Goal: Task Accomplishment & Management: Use online tool/utility

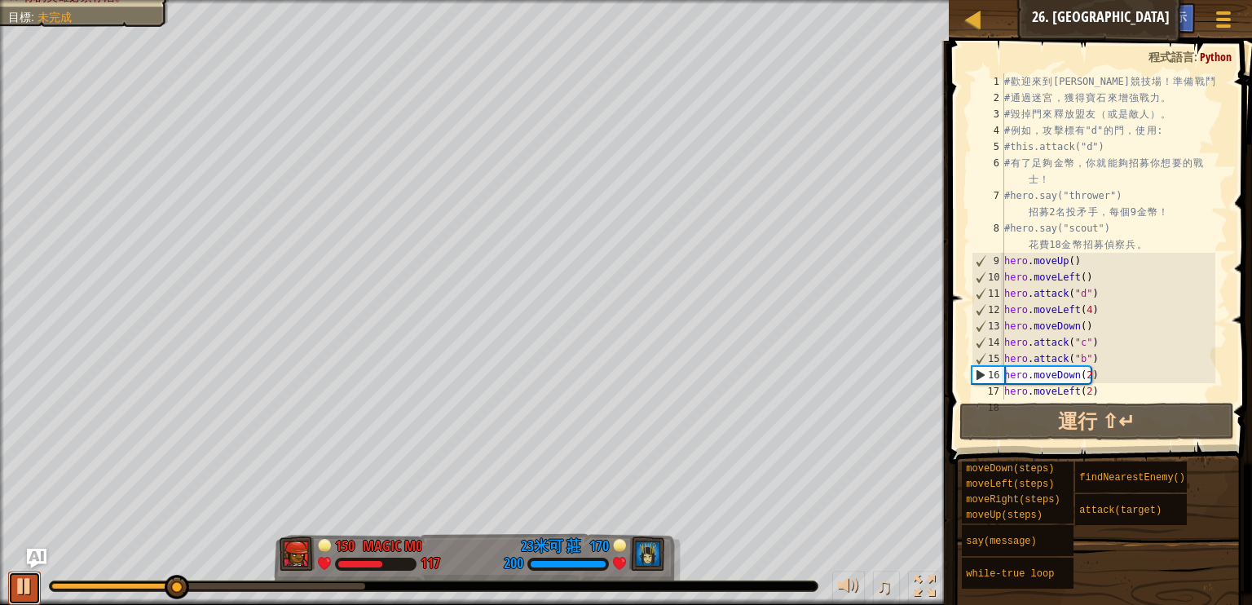
click at [19, 587] on div at bounding box center [24, 586] width 21 height 21
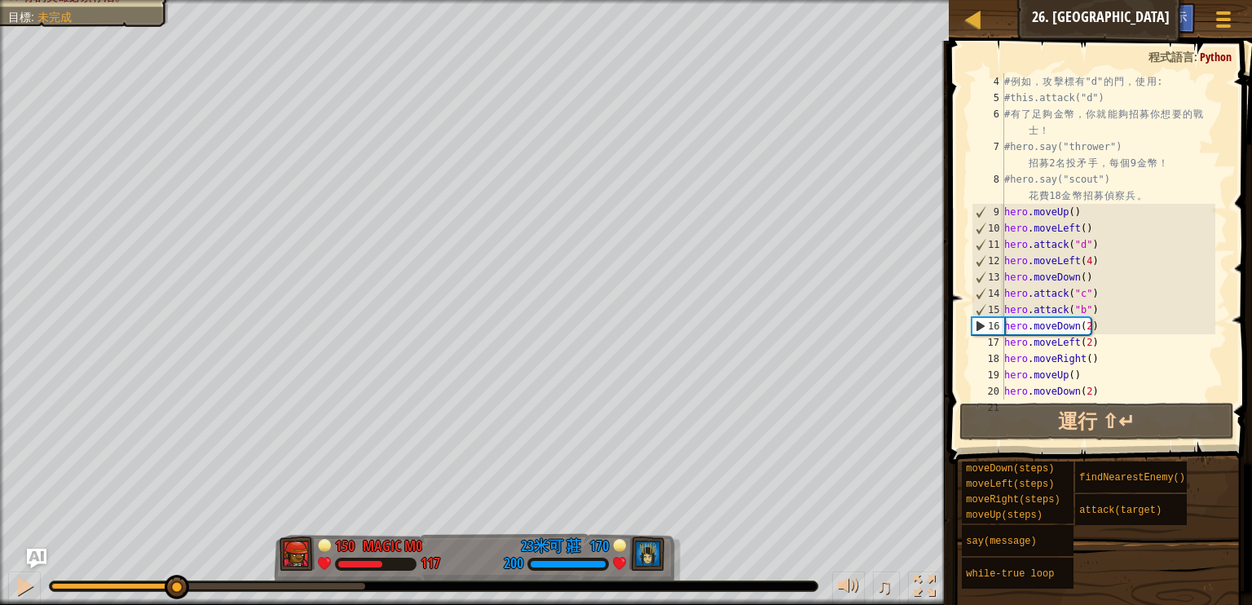
scroll to position [49, 0]
click at [1097, 322] on div "# 例 如 ， 攻 擊 標 有 "d" 的 門 ， 使 用 : #this.attack("d") # 有 了 足 夠 金 幣 ， 你 就 能 夠 招 募 你…" at bounding box center [1108, 252] width 214 height 359
type textarea "hero.moveDown(2)"
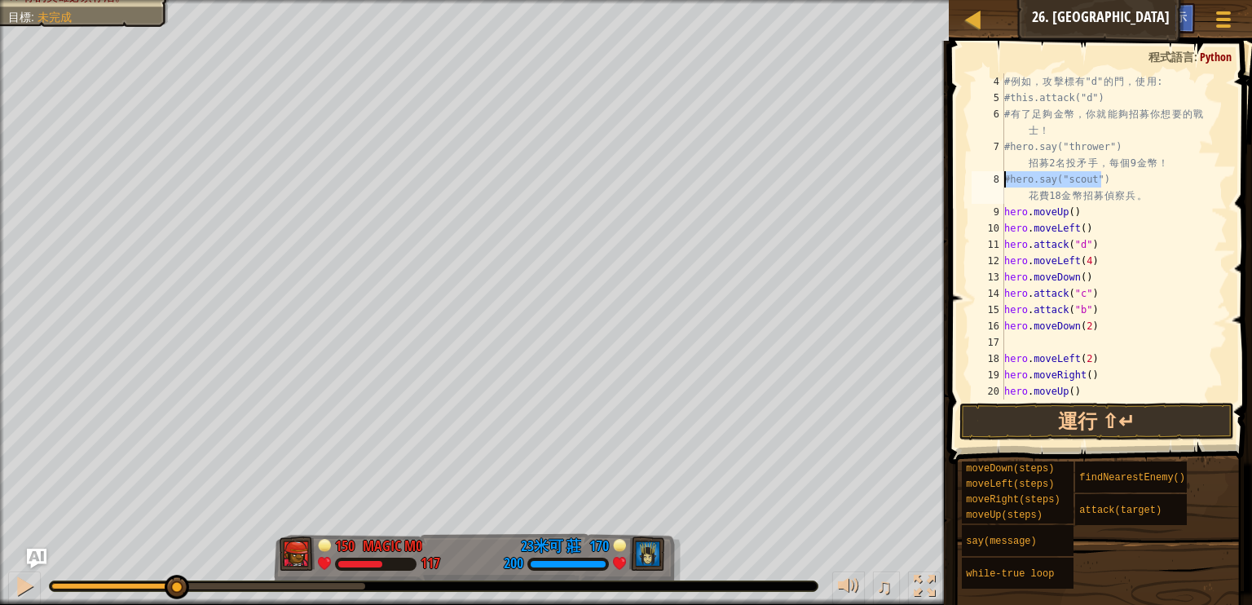
drag, startPoint x: 1107, startPoint y: 181, endPoint x: 985, endPoint y: 179, distance: 122.3
click at [985, 179] on div "4 5 6 7 8 9 10 11 12 13 14 15 16 17 18 19 20 21 # 例 如 ， 攻 擊 標 有 "d" 的 門 ， 使 用 :…" at bounding box center [1098, 236] width 259 height 326
type textarea "#hero.say("scout") 花費18金幣招募偵察兵。"
click at [1051, 345] on div "# 例 如 ， 攻 擊 標 有 "d" 的 門 ， 使 用 : #this.attack("d") # 有 了 足 夠 金 幣 ， 你 就 能 夠 招 募 你…" at bounding box center [1108, 252] width 214 height 359
paste textarea "#hero.say("scout")"
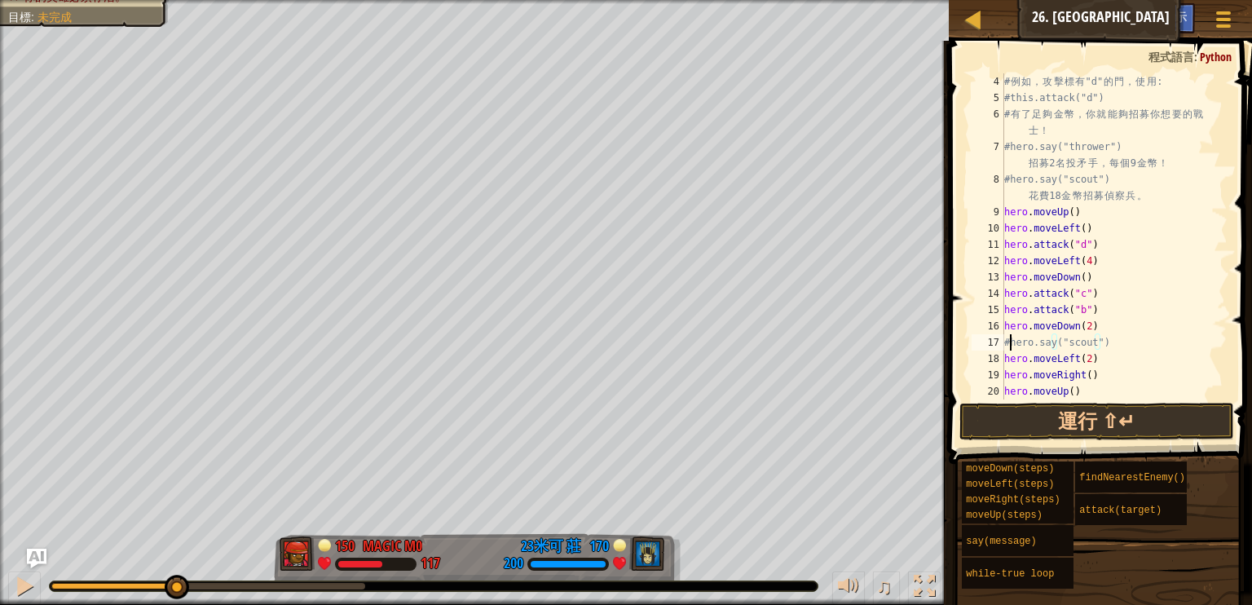
click at [1008, 342] on div "# 例 如 ， 攻 擊 標 有 "d" 的 門 ， 使 用 : #this.attack("d") # 有 了 足 夠 金 幣 ， 你 就 能 夠 招 募 你…" at bounding box center [1108, 252] width 214 height 359
click at [1111, 354] on div "# 例 如 ， 攻 擊 標 有 "d" 的 門 ， 使 用 : #this.attack("d") # 有 了 足 夠 金 幣 ， 你 就 能 夠 招 募 你…" at bounding box center [1108, 252] width 214 height 359
drag, startPoint x: 1008, startPoint y: 182, endPoint x: 1130, endPoint y: 187, distance: 122.4
click at [1130, 187] on div "# 例 如 ， 攻 擊 標 有 "d" 的 門 ， 使 用 : #this.attack("d") # 有 了 足 夠 金 幣 ， 你 就 能 夠 招 募 你…" at bounding box center [1108, 252] width 214 height 359
click at [1101, 347] on div "# 例 如 ， 攻 擊 標 有 "d" 的 門 ， 使 用 : #this.attack("d") # 有 了 足 夠 金 幣 ， 你 就 能 夠 招 募 你…" at bounding box center [1108, 252] width 214 height 359
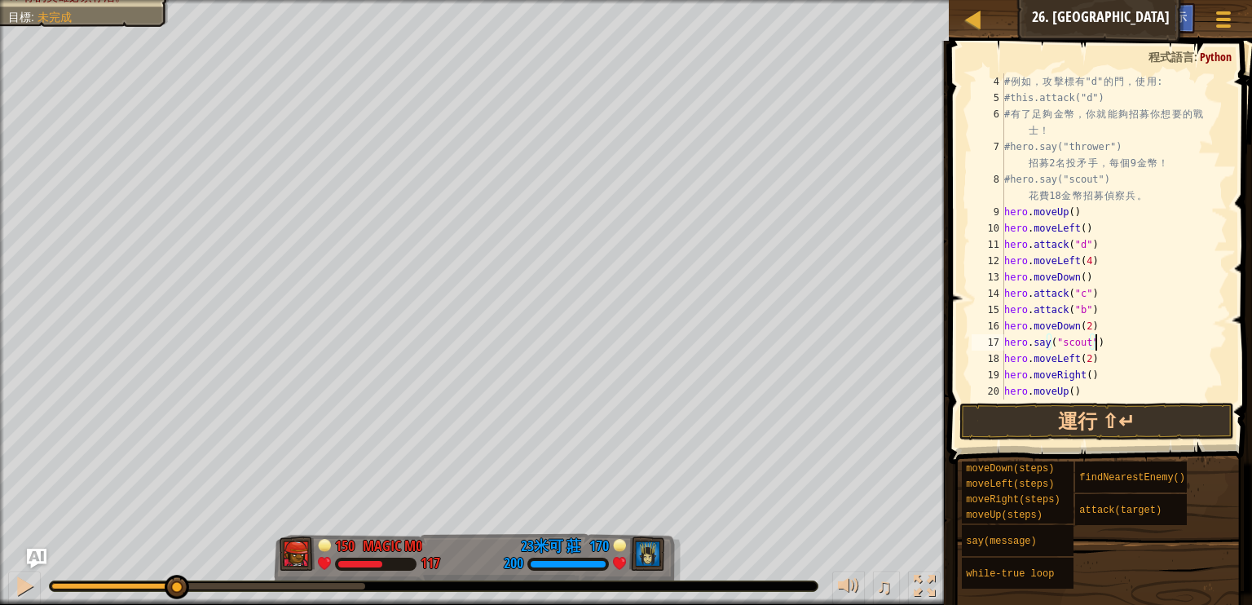
type textarea "hero.say("scout")"
paste textarea "hero.say("scout")"
type textarea "hero.say("scout")"
paste textarea "hero.say("scout")"
type textarea "hero.say("scout")"
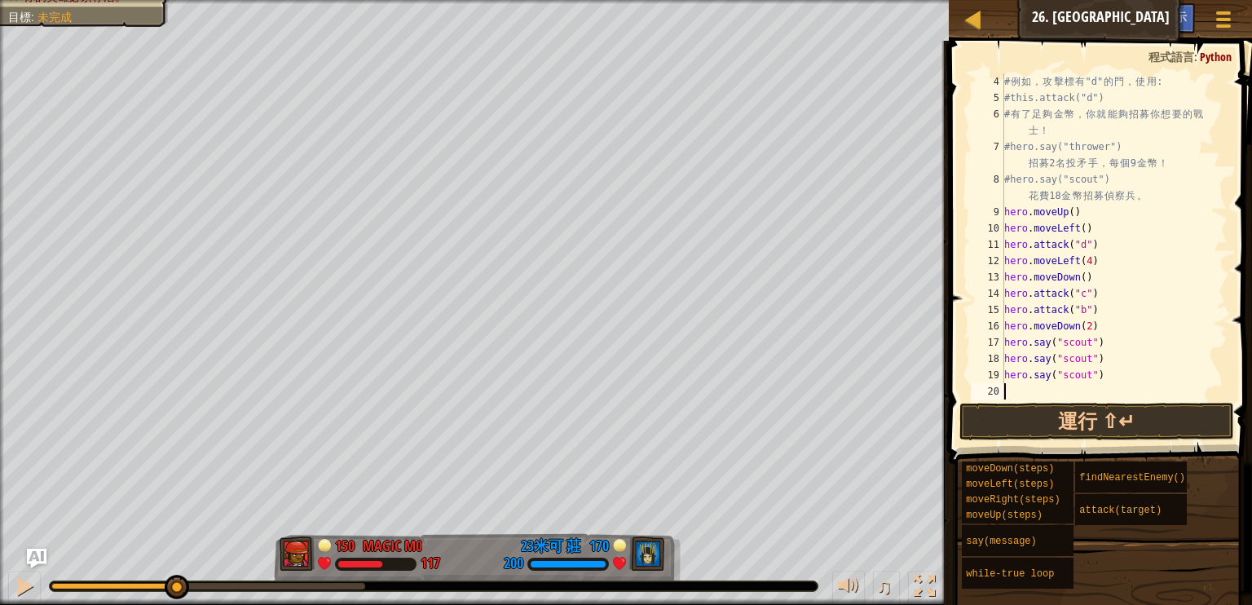
paste textarea "hero.say("scout")"
type textarea "hero.say("scout")"
paste textarea "hero.say("scout")"
type textarea "hero.say("scout")"
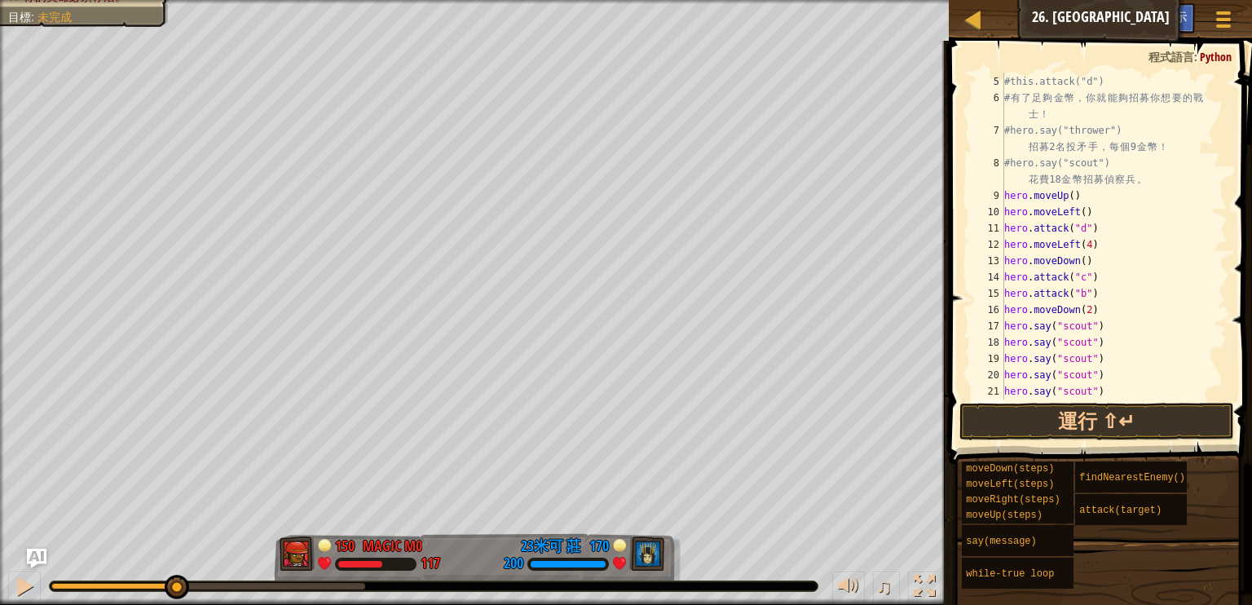
paste textarea "hero.say("scout")"
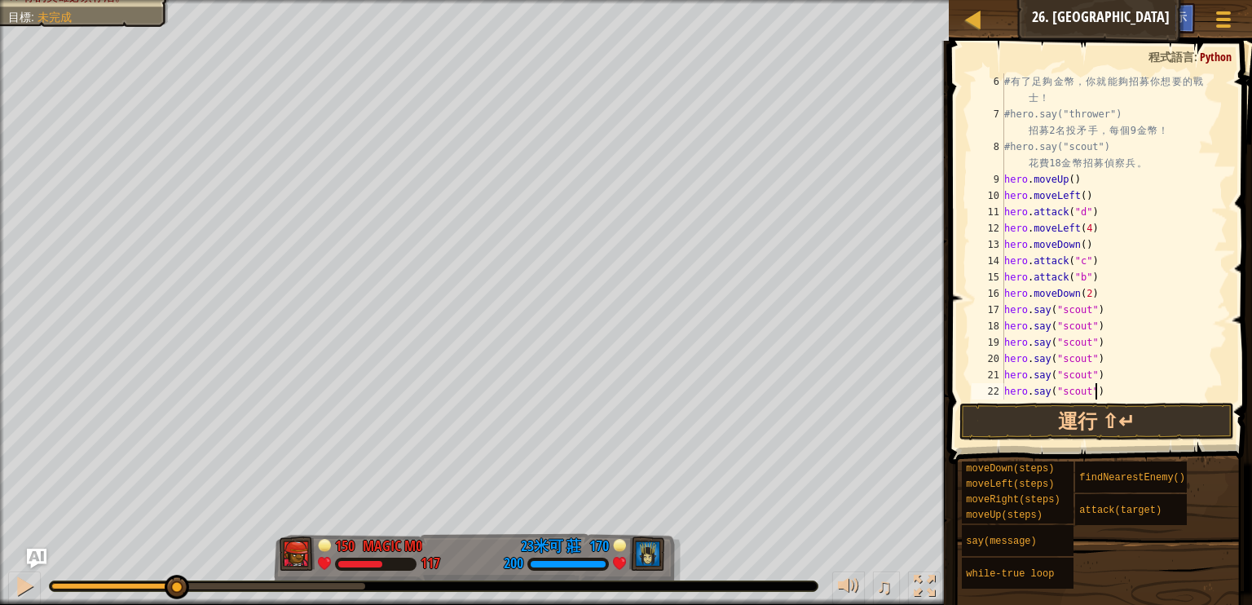
type textarea "hero.say("scout")"
paste textarea "hero.say("scout")"
type textarea "hero.say("scout")"
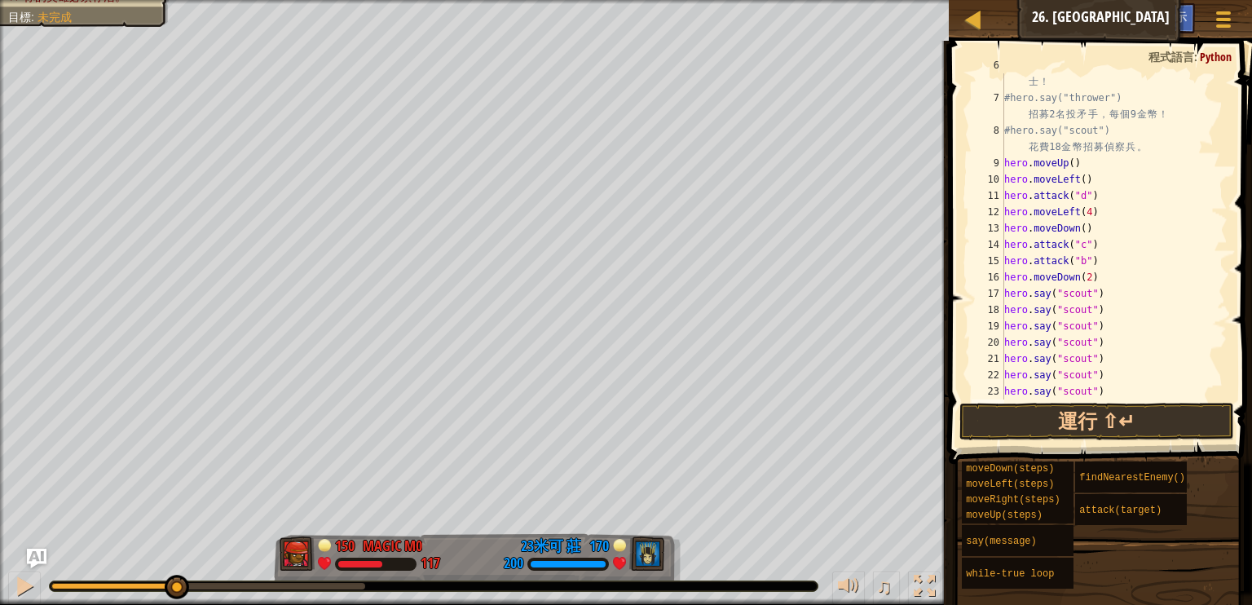
paste textarea "hero.say("scout")"
type textarea "hero.say("scout")"
paste textarea "hero.say("scout")"
type textarea "hero.say("scout")"
paste textarea "hero.say("scout")"
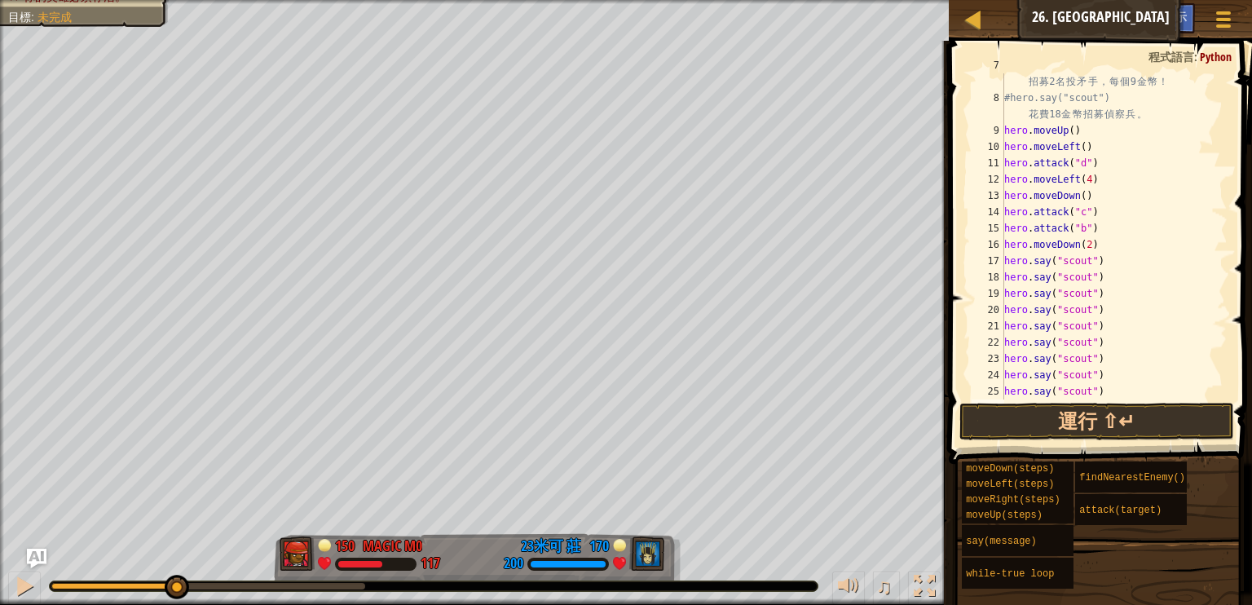
type textarea "hero.say("scout")"
paste textarea "hero.say("scout")"
type textarea "hero.say("scout")"
paste textarea "hero.say("scout")"
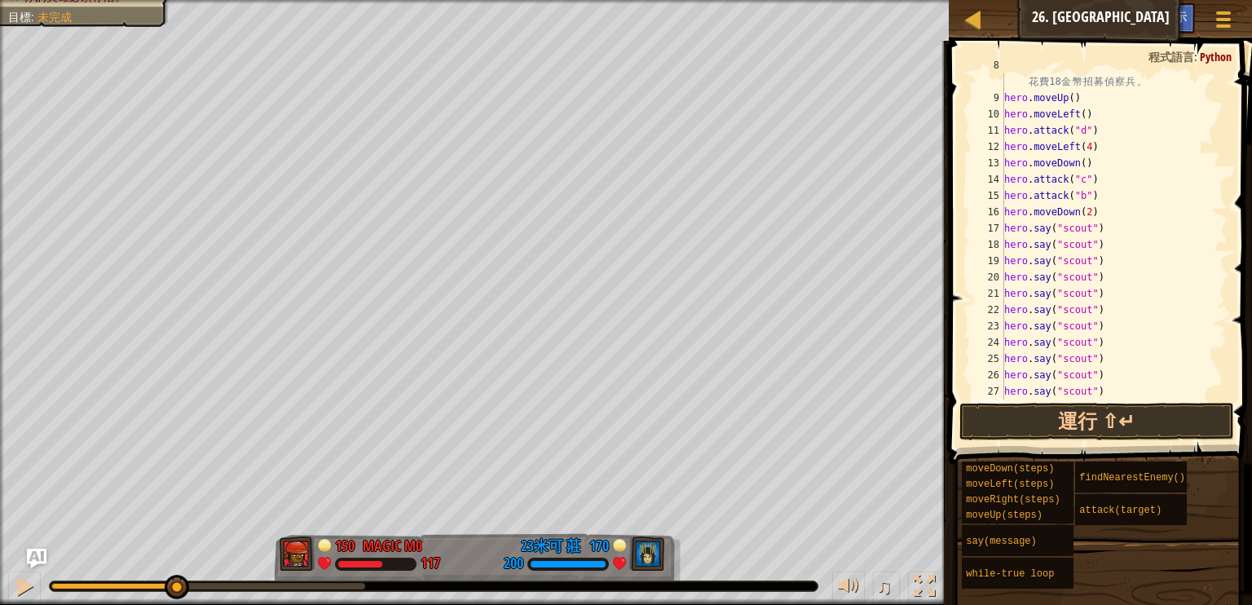
type textarea "hero.say("scout")"
paste textarea "hero.say("scout")"
click at [1076, 423] on button "運行 ⇧↵" at bounding box center [1098, 422] width 276 height 38
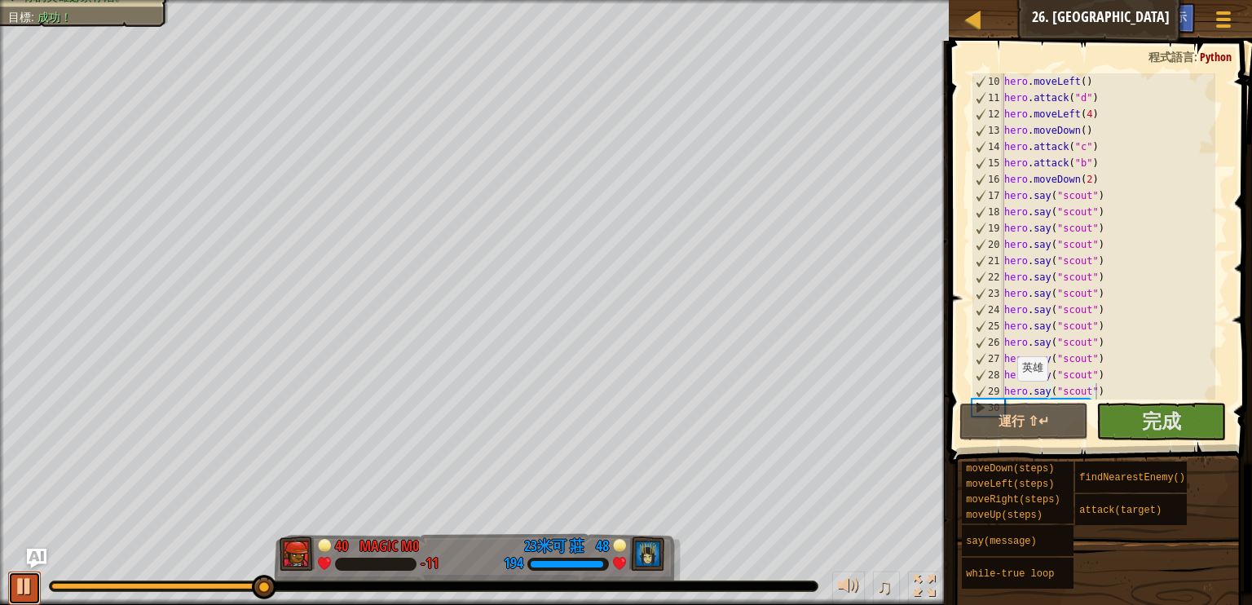
click at [19, 586] on div at bounding box center [24, 586] width 21 height 21
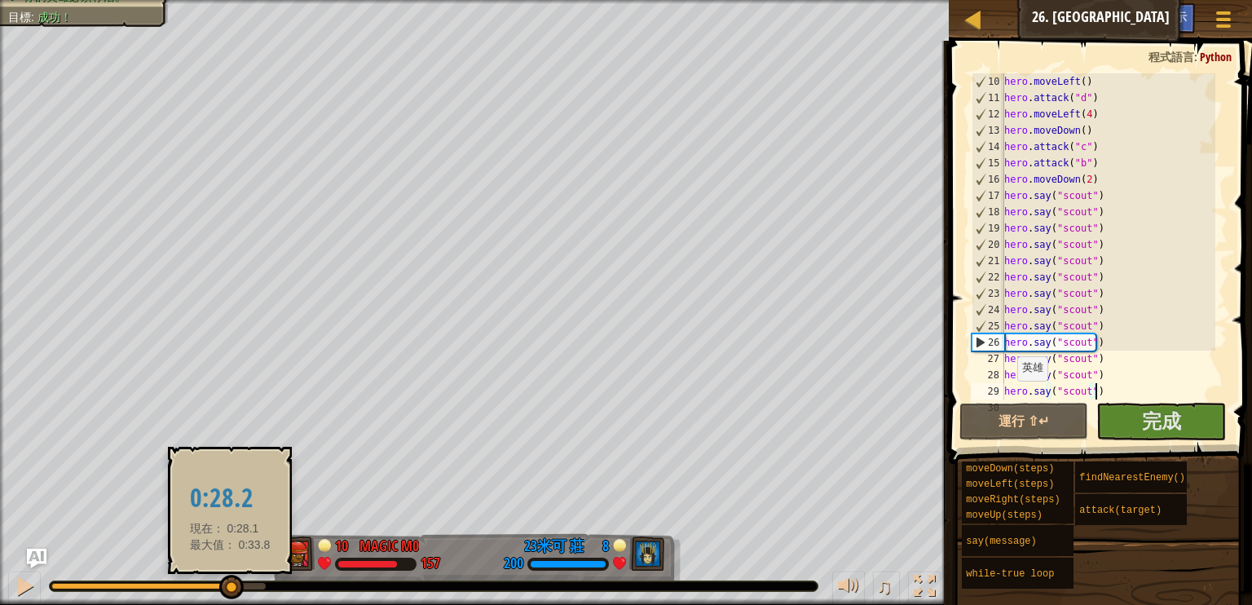
drag, startPoint x: 260, startPoint y: 580, endPoint x: 230, endPoint y: 589, distance: 31.5
click at [230, 589] on div at bounding box center [231, 587] width 24 height 24
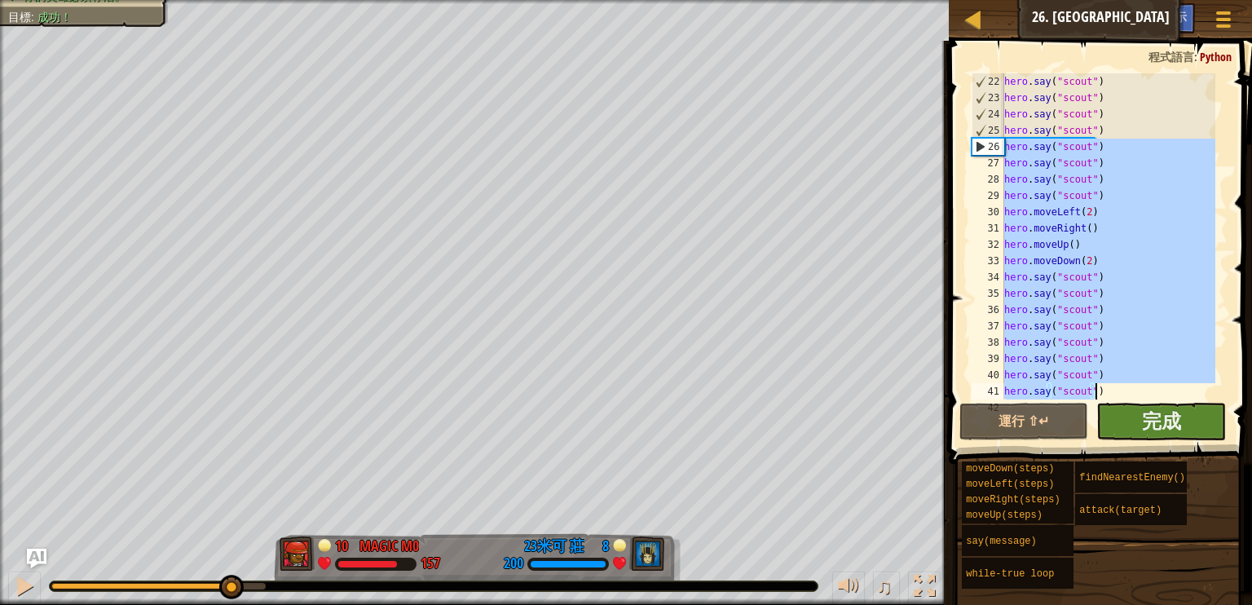
scroll to position [408, 0]
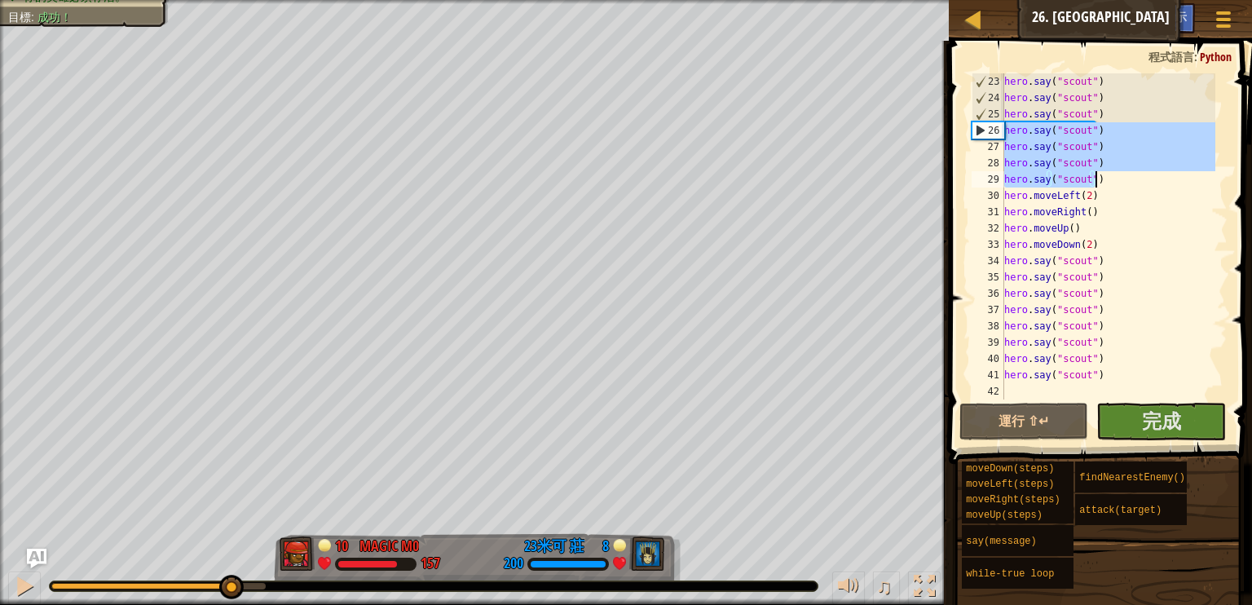
drag, startPoint x: 1005, startPoint y: 341, endPoint x: 1119, endPoint y: 182, distance: 195.7
click at [1119, 182] on div "hero . say ( "scout" ) hero . say ( "scout" ) hero . say ( "scout" ) hero . say…" at bounding box center [1108, 252] width 214 height 359
type textarea "hero.say("scout") hero.say("scout")"
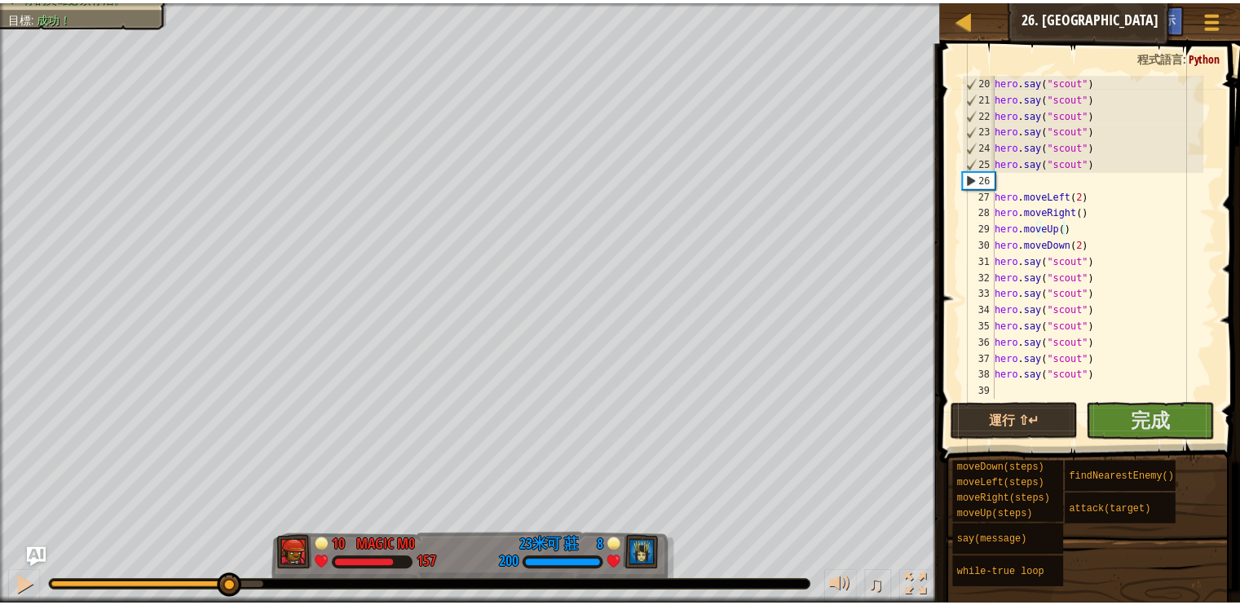
scroll to position [359, 0]
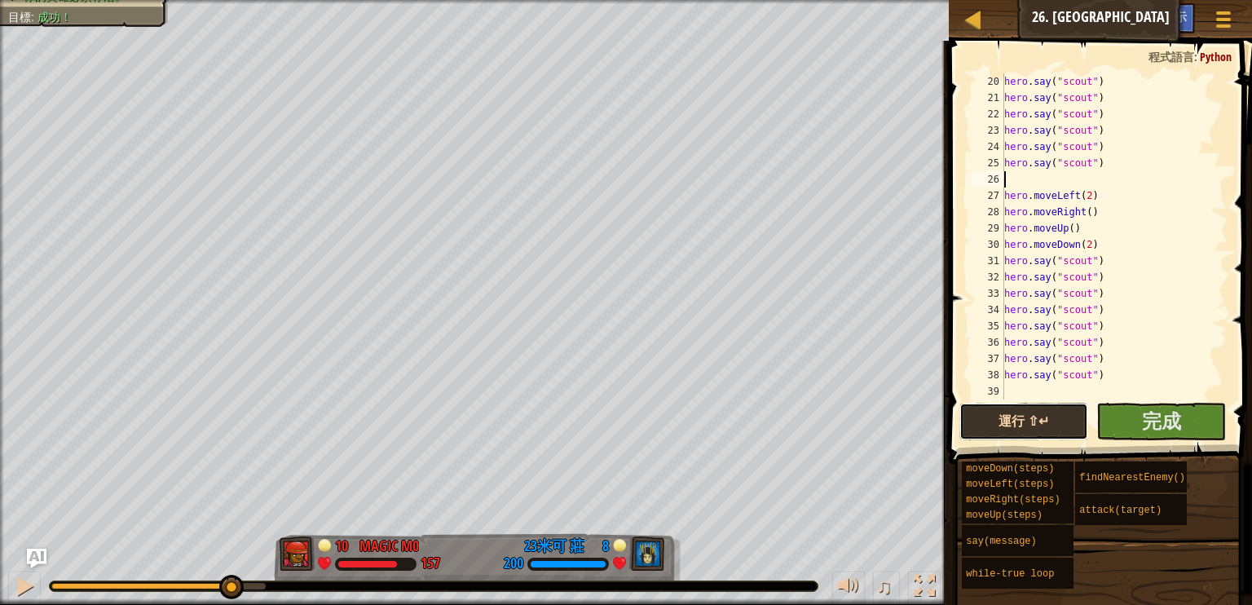
click at [1047, 409] on button "運行 ⇧↵" at bounding box center [1025, 422] width 130 height 38
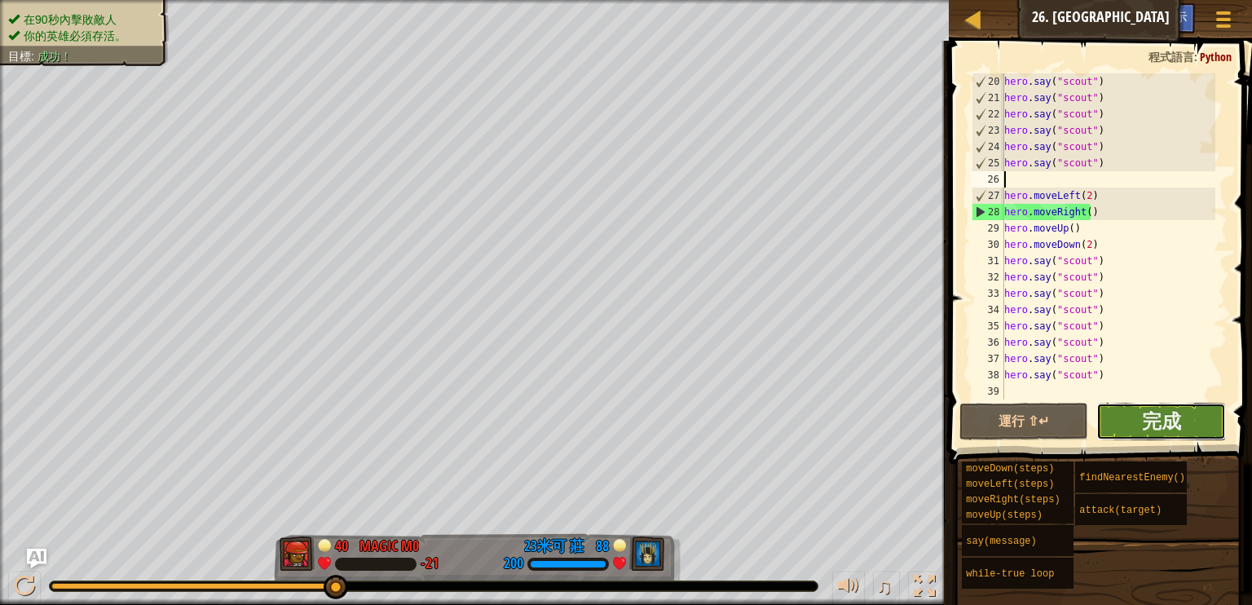
click at [1185, 417] on button "完成" at bounding box center [1162, 422] width 130 height 38
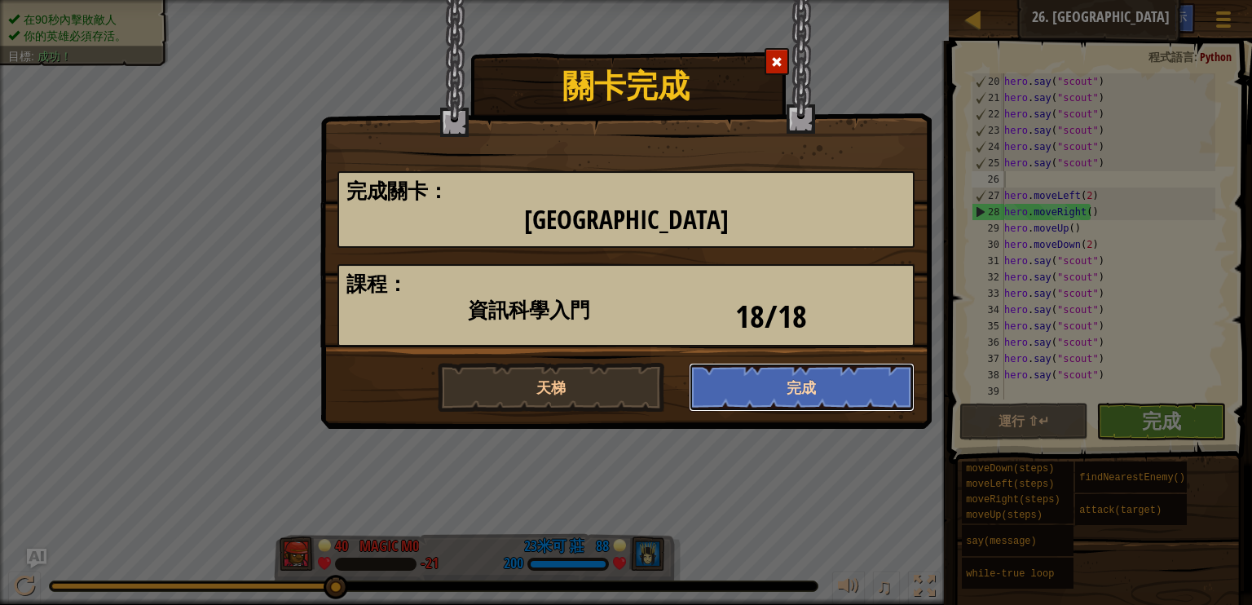
click at [764, 394] on button "完成" at bounding box center [802, 387] width 227 height 49
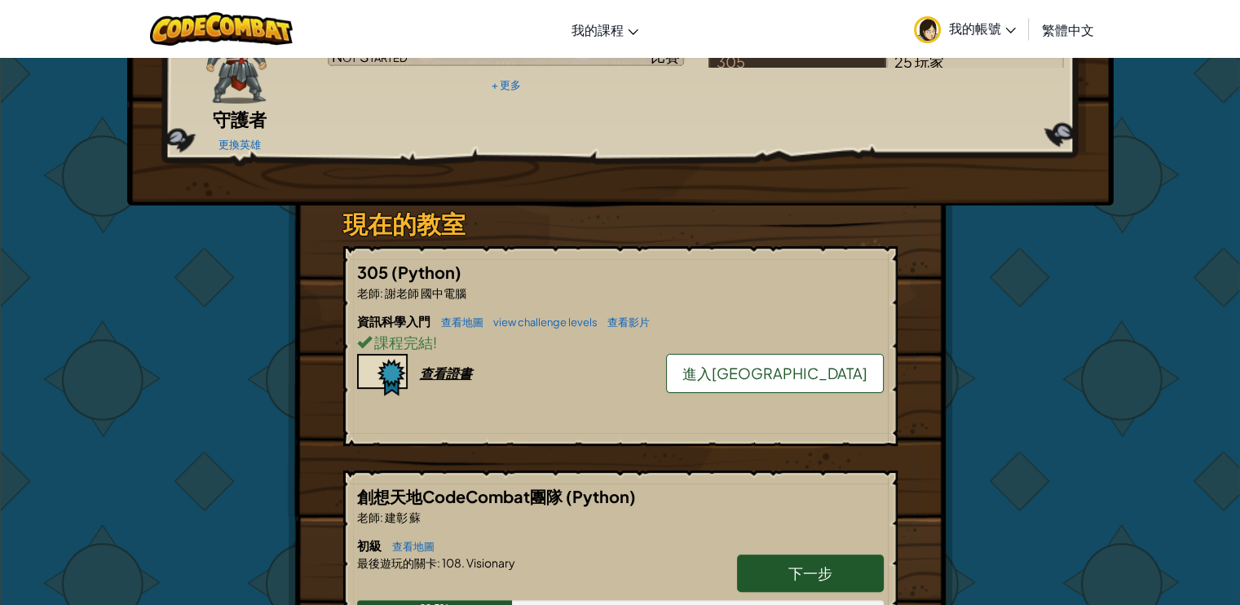
scroll to position [245, 0]
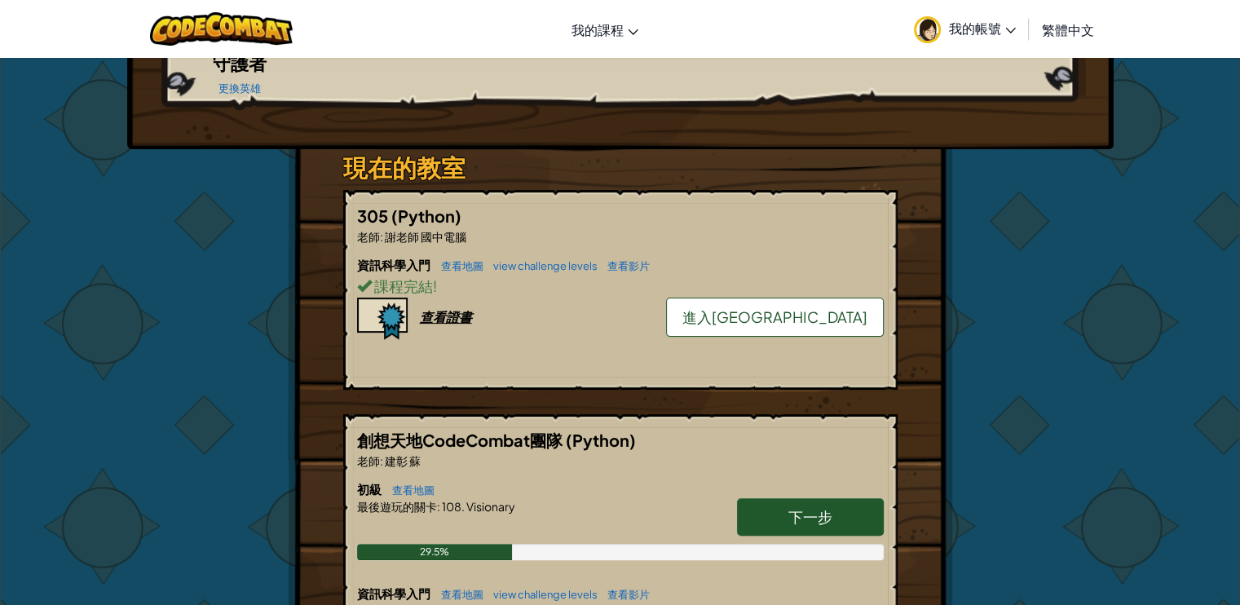
click at [817, 307] on span "進入[GEOGRAPHIC_DATA]" at bounding box center [775, 316] width 185 height 19
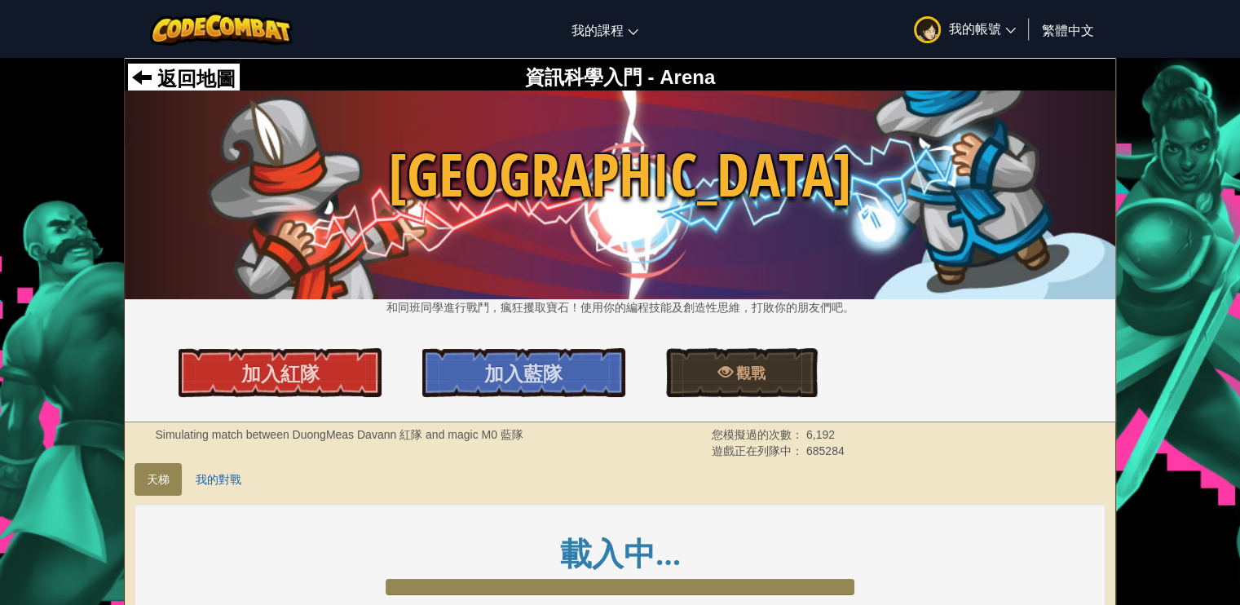
scroll to position [245, 0]
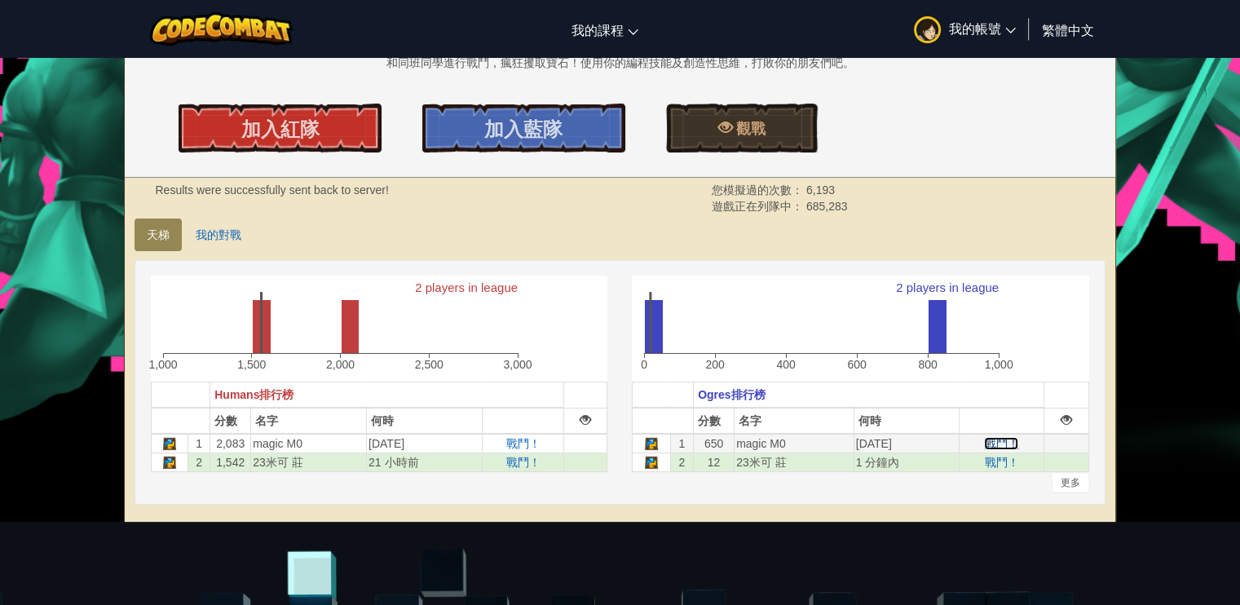
click at [996, 443] on span "戰鬥！" at bounding box center [1001, 443] width 34 height 13
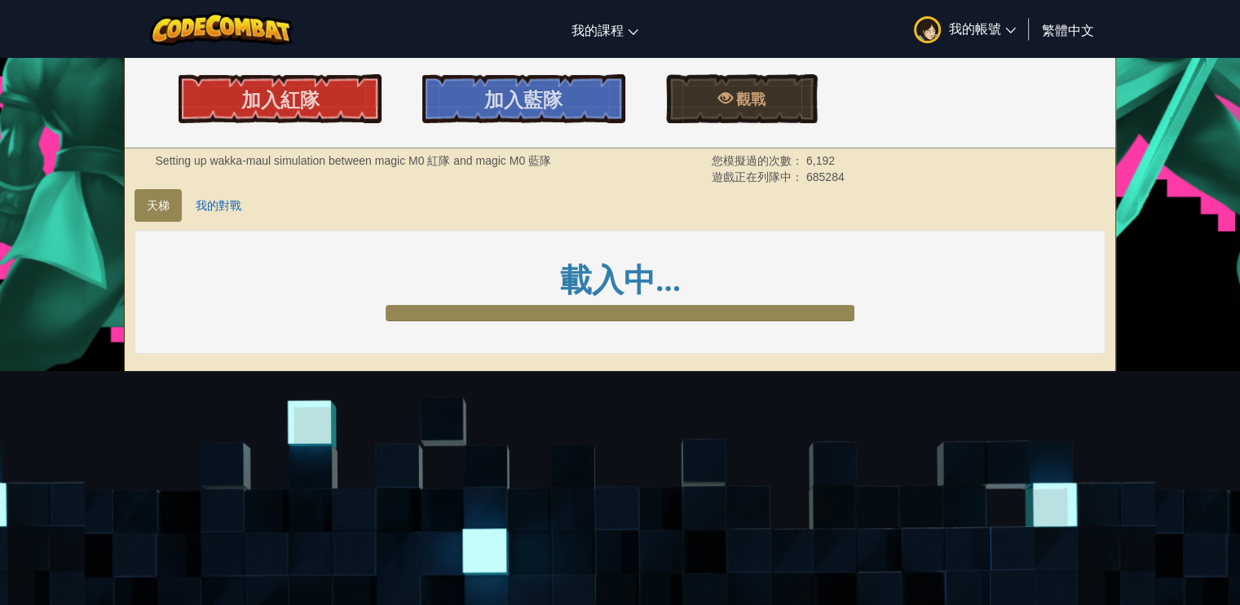
scroll to position [408, 0]
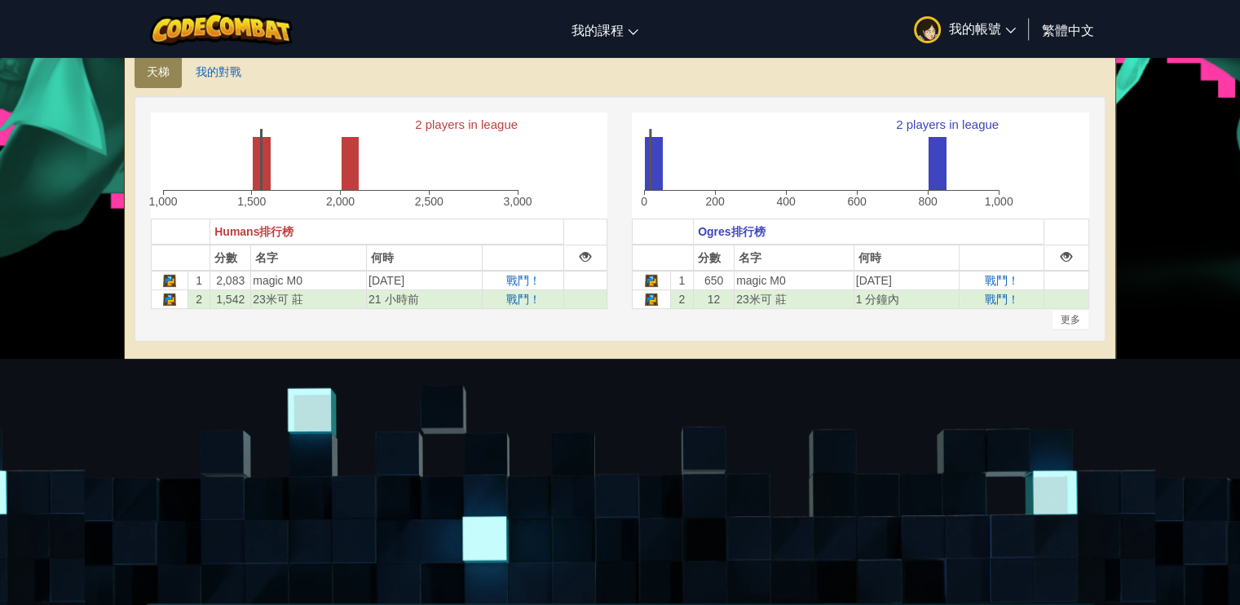
click at [585, 256] on div at bounding box center [585, 256] width 11 height 11
click at [588, 278] on div at bounding box center [585, 279] width 11 height 11
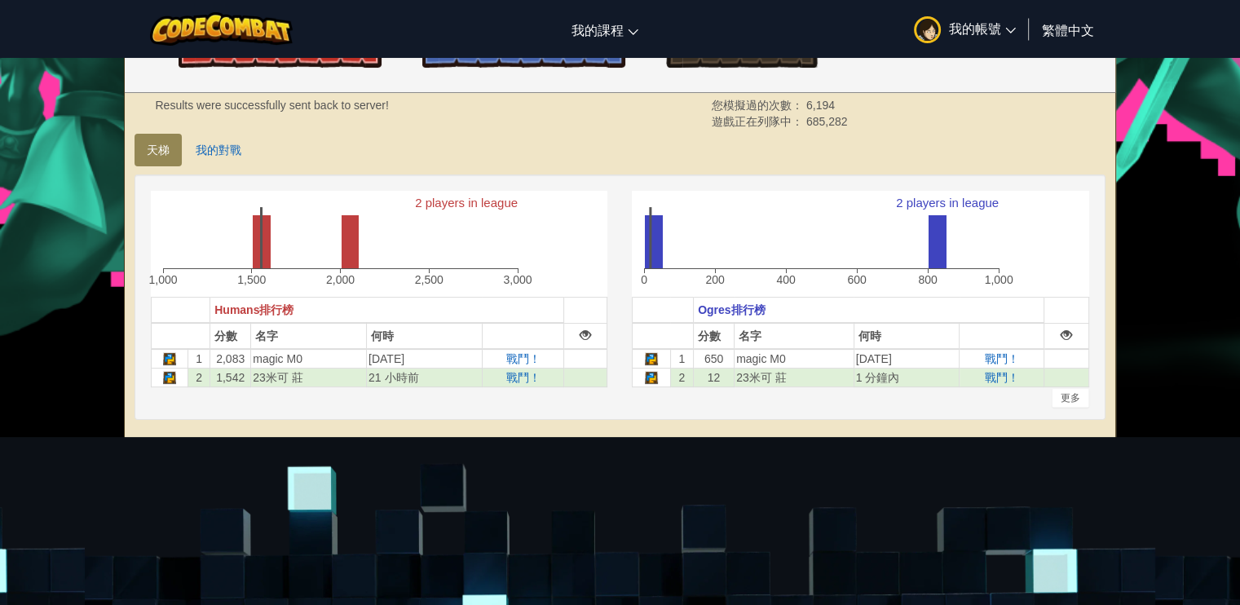
scroll to position [245, 0]
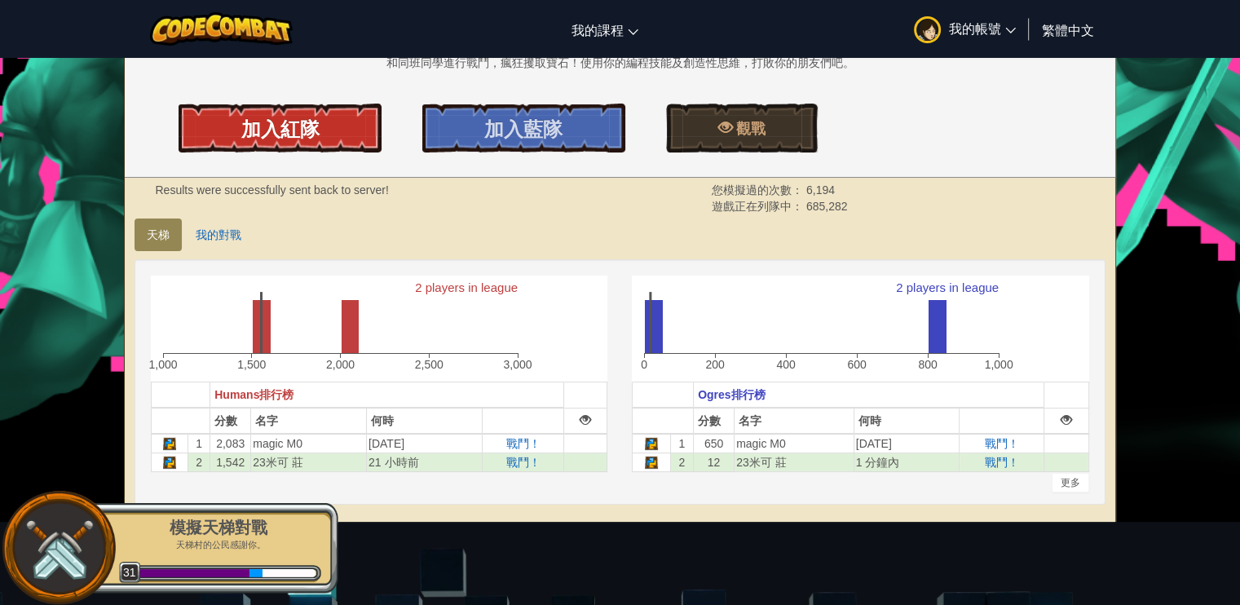
click at [248, 136] on span "加入紅隊" at bounding box center [280, 129] width 78 height 26
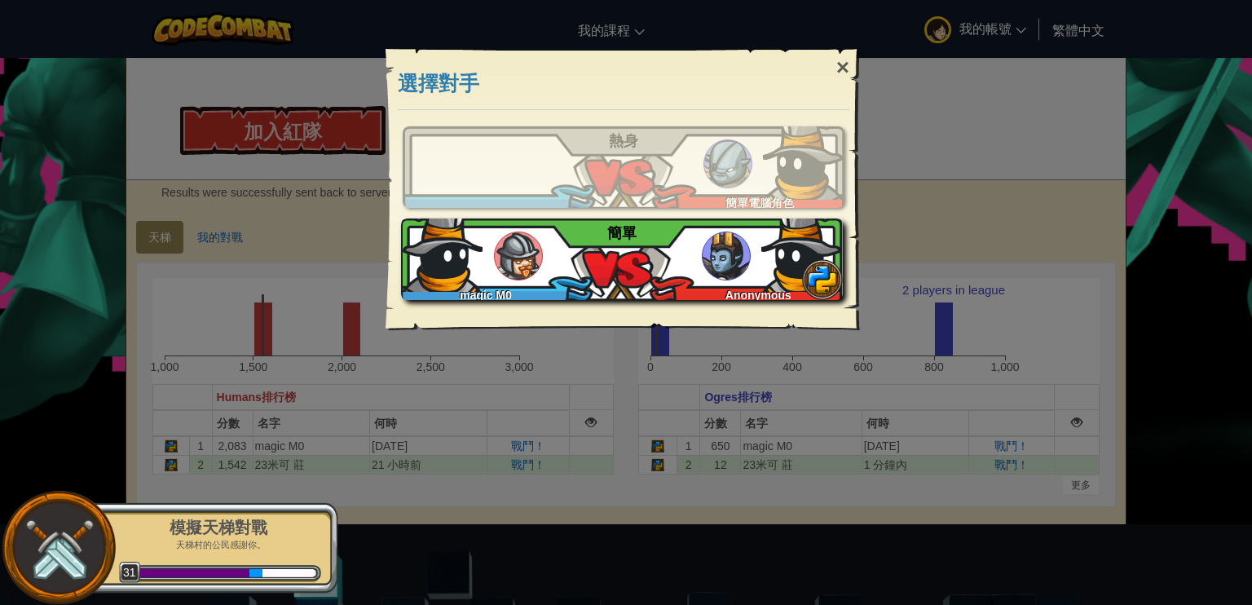
click at [625, 269] on div "magic M0 Anonymous 簡單" at bounding box center [622, 260] width 442 height 82
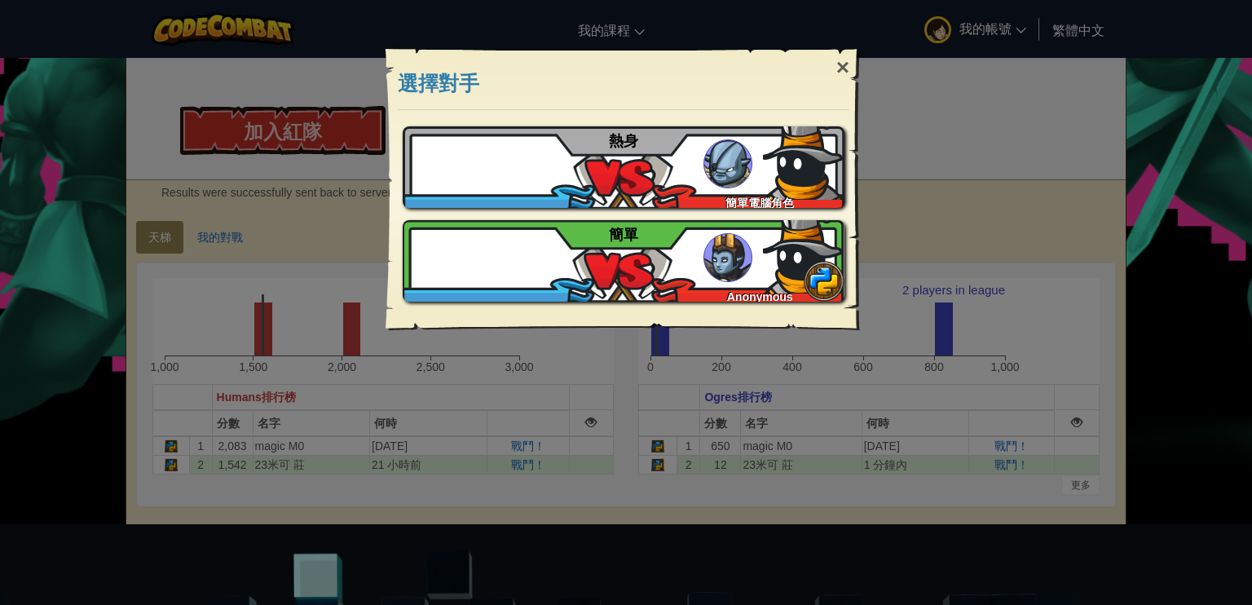
click at [532, 417] on div "× 選擇對手 教學 如果您尚未玩過，建議先嘗試教學 略過教學 magic M0 簡單電腦角色 熱身 magic M0 Anonymous 簡單 Reticul…" at bounding box center [626, 302] width 1252 height 605
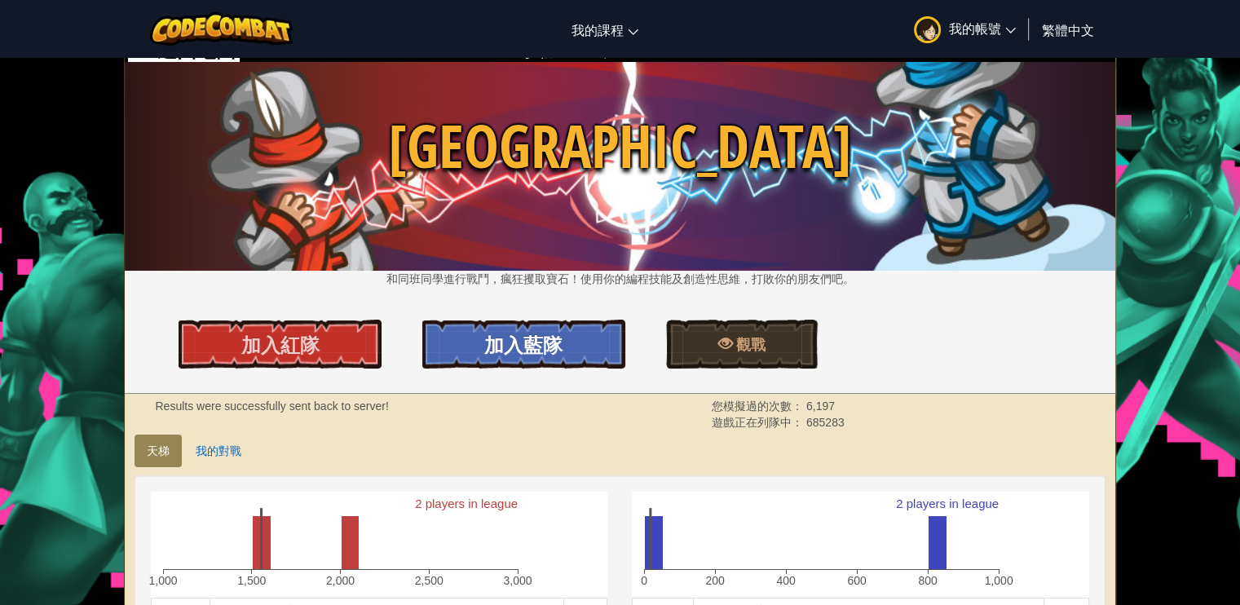
scroll to position [0, 0]
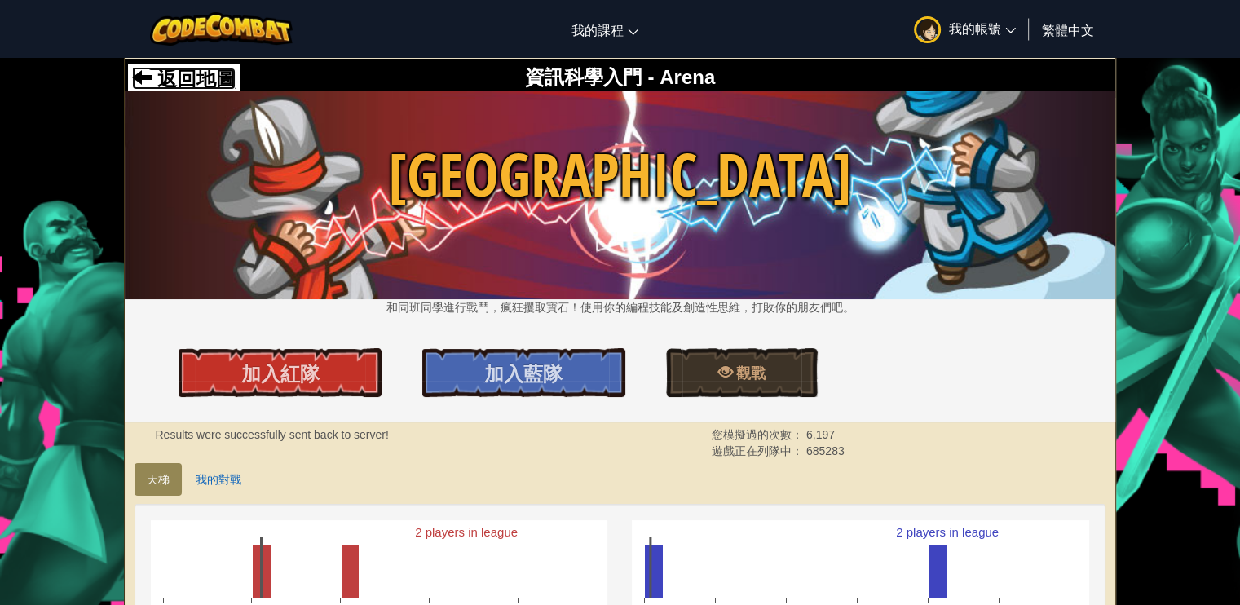
click at [152, 84] on span "返回地圖" at bounding box center [194, 79] width 84 height 22
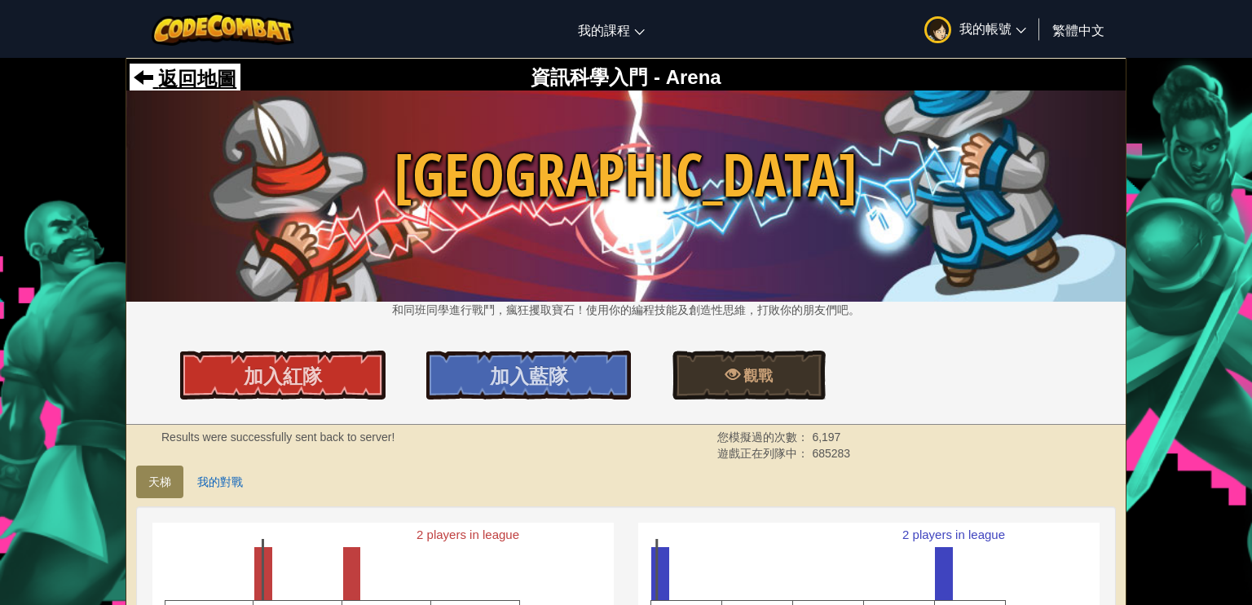
select select "zh-HANT"
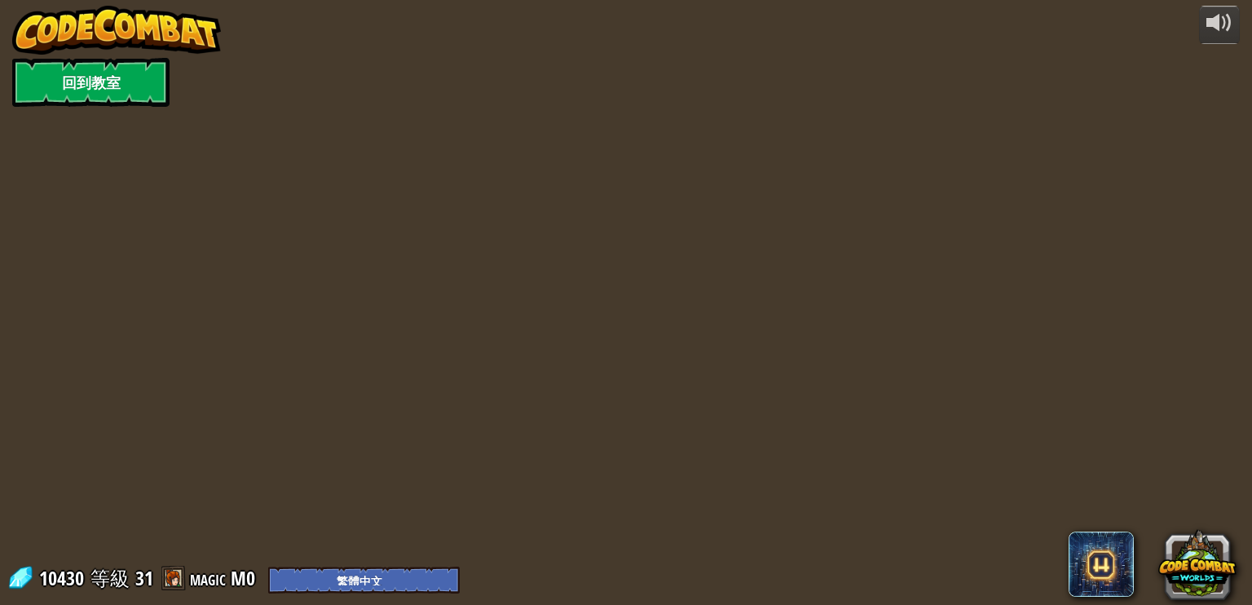
select select "zh-HANT"
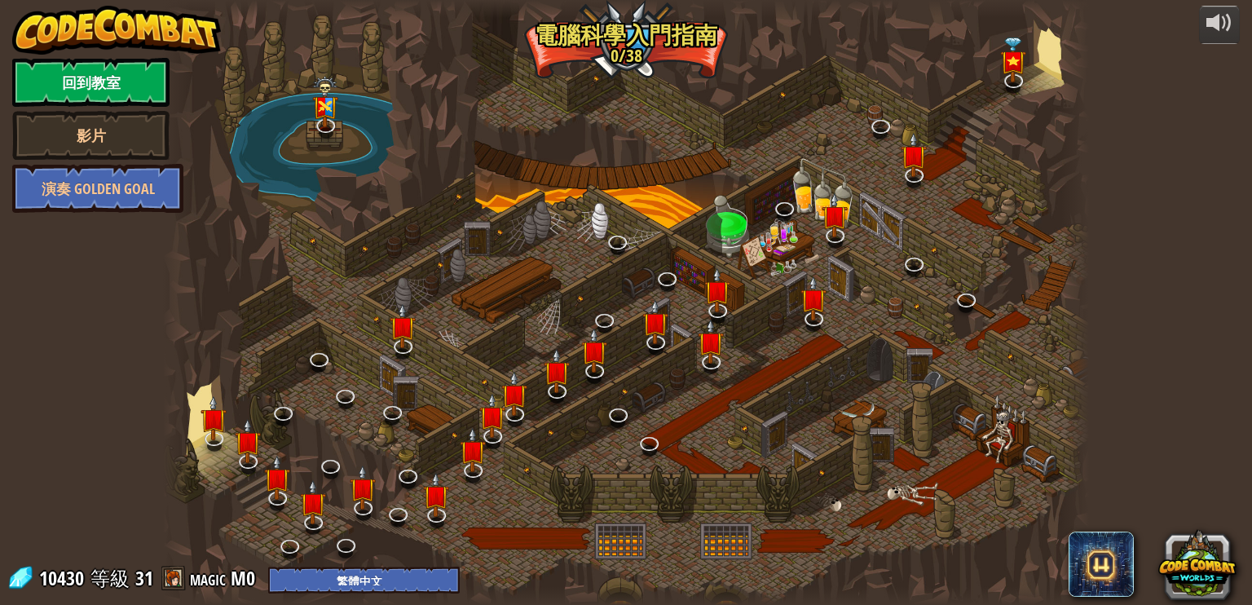
select select "zh-HANT"
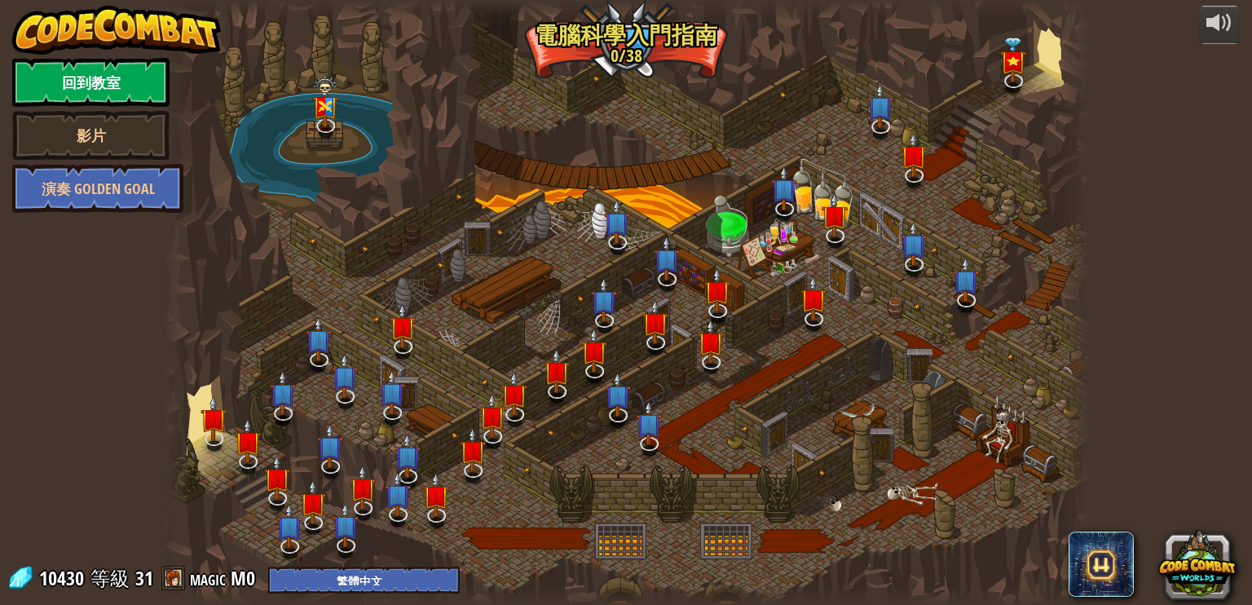
select select "zh-HANT"
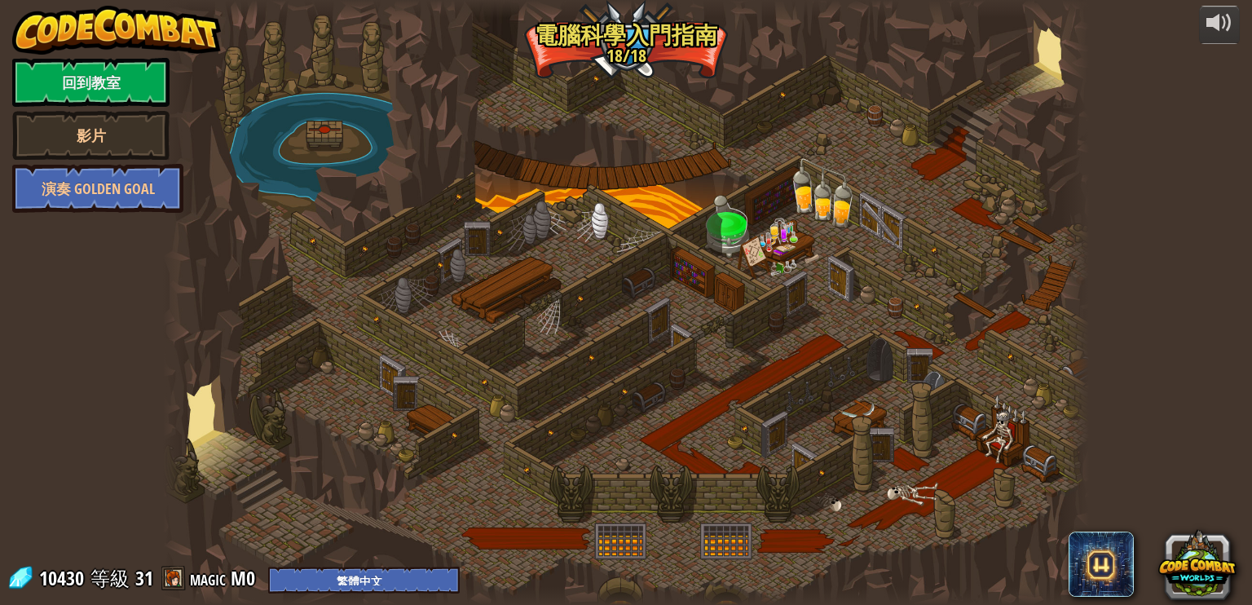
select select "zh-HANT"
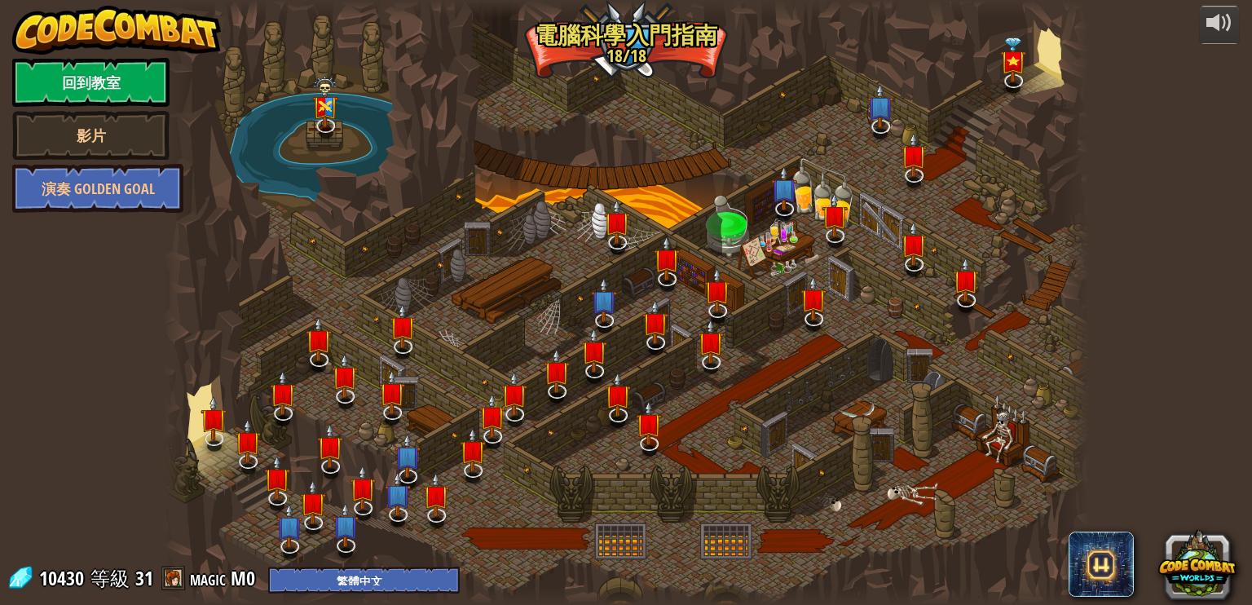
select select "zh-HANT"
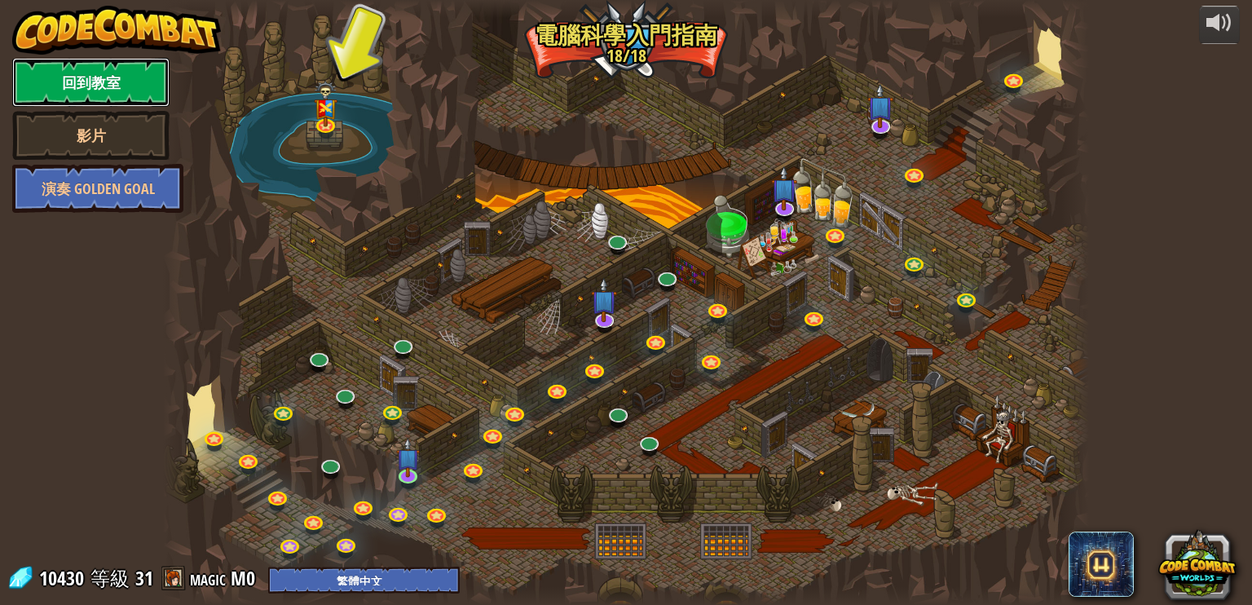
click at [127, 95] on link "回到教室" at bounding box center [90, 82] width 157 height 49
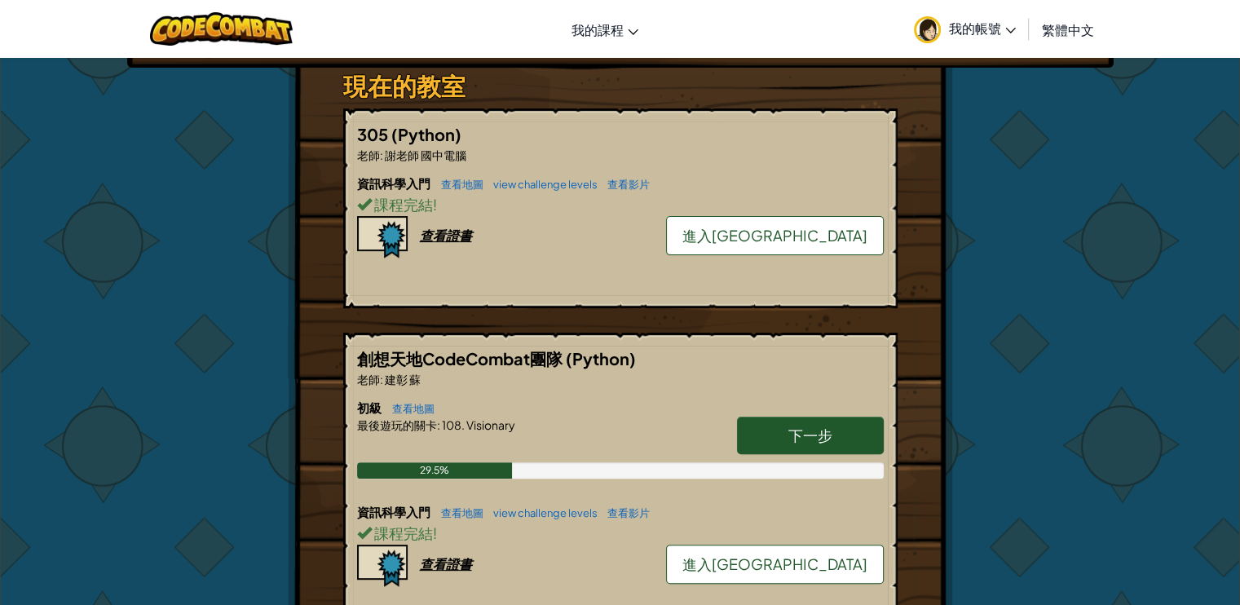
scroll to position [408, 0]
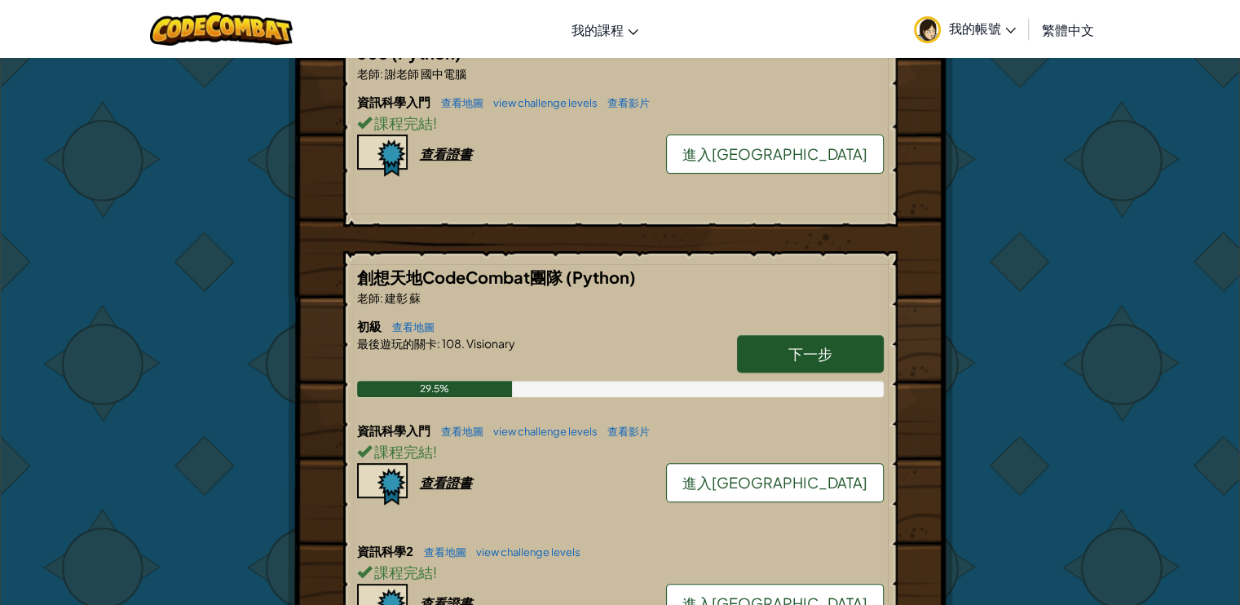
click at [825, 344] on span "下一步" at bounding box center [811, 353] width 44 height 19
select select "zh-HANT"
